Goal: Information Seeking & Learning: Check status

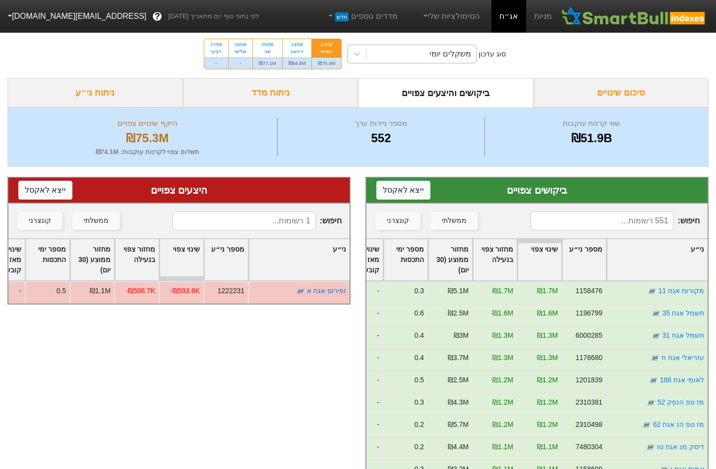
click at [407, 58] on div "משקלים יומי" at bounding box center [421, 54] width 110 height 18
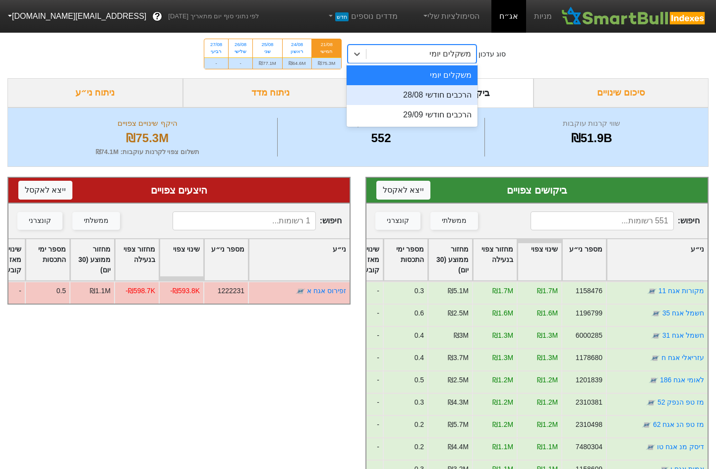
click at [434, 92] on div "הרכבים חודשי 28/08" at bounding box center [411, 95] width 131 height 20
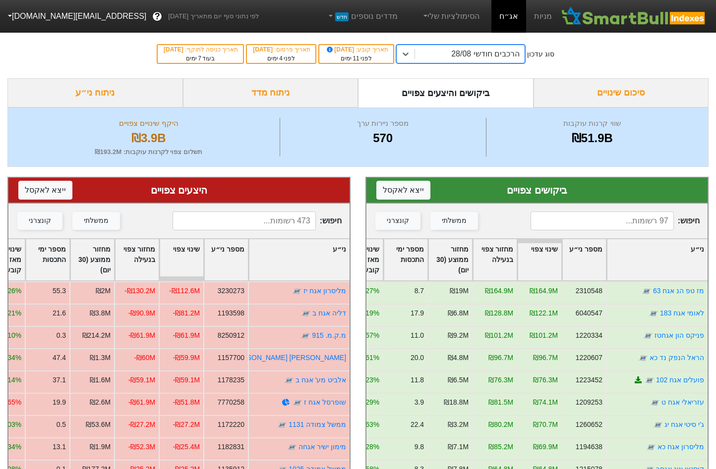
click at [449, 48] on div "הרכבים חודשי 28/08" at bounding box center [470, 54] width 110 height 18
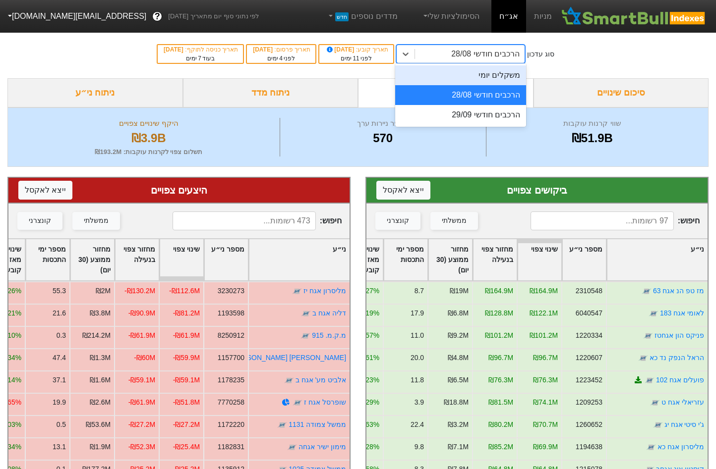
click at [460, 74] on div "משקלים יומי" at bounding box center [460, 75] width 131 height 20
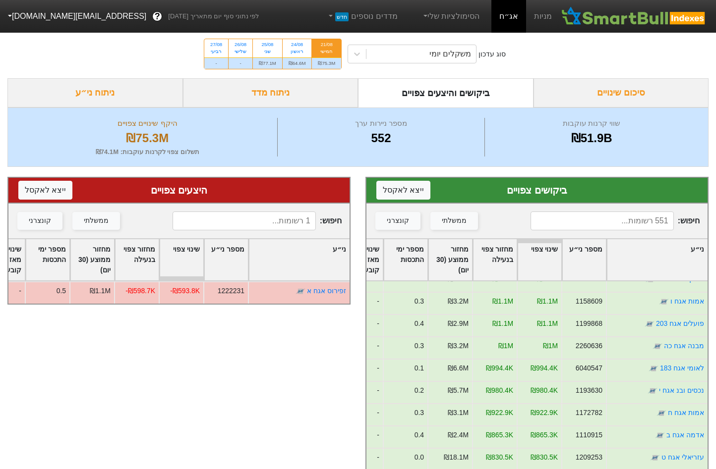
scroll to position [198, 0]
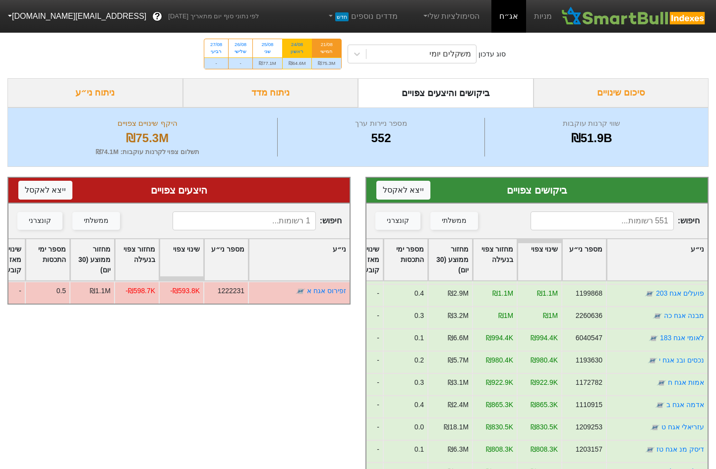
click at [299, 47] on div "24/08" at bounding box center [296, 44] width 17 height 7
click at [297, 46] on input "24/08 ראשון ₪64.6M" at bounding box center [293, 42] width 6 height 6
radio input "true"
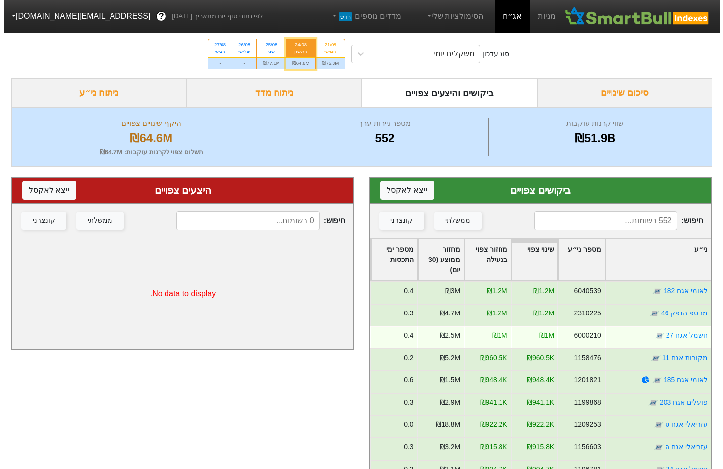
scroll to position [50, 0]
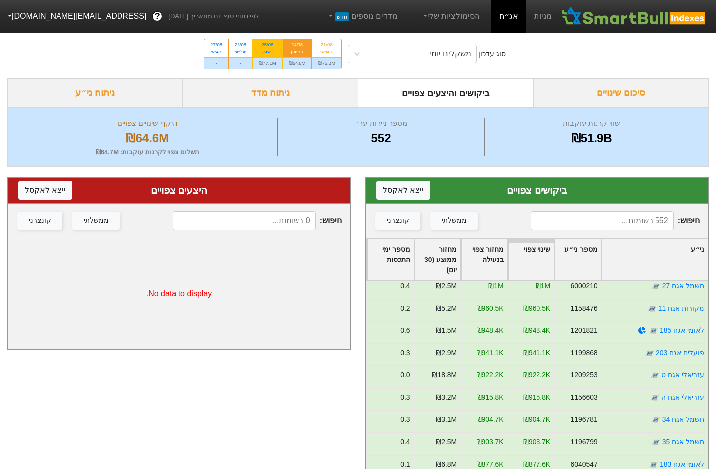
click at [270, 59] on div "₪77.1M" at bounding box center [267, 62] width 29 height 11
click at [267, 46] on input "25/08 שני ₪77.1M" at bounding box center [264, 42] width 6 height 6
radio input "true"
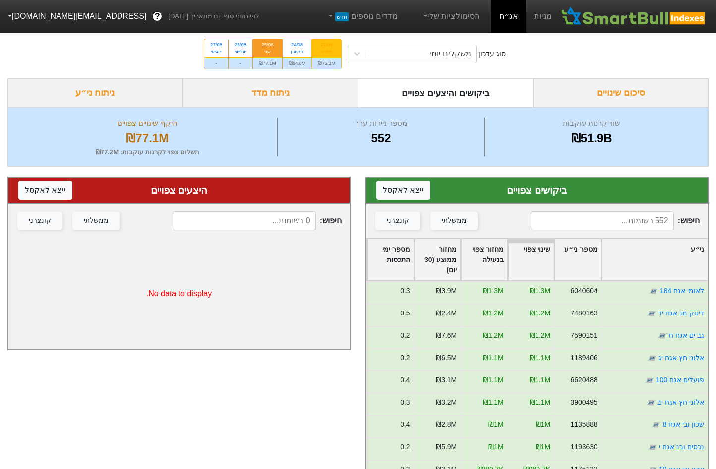
click at [338, 43] on div "21/08 חמישי" at bounding box center [326, 48] width 29 height 18
click at [327, 43] on input "21/08 חמישי ₪75.3M" at bounding box center [323, 42] width 6 height 6
radio input "true"
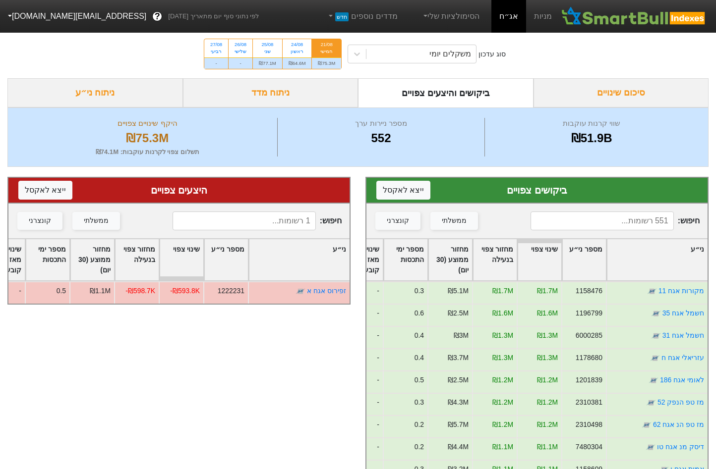
click at [598, 92] on div "סיכום שינויים" at bounding box center [620, 92] width 175 height 29
